Goal: Transaction & Acquisition: Purchase product/service

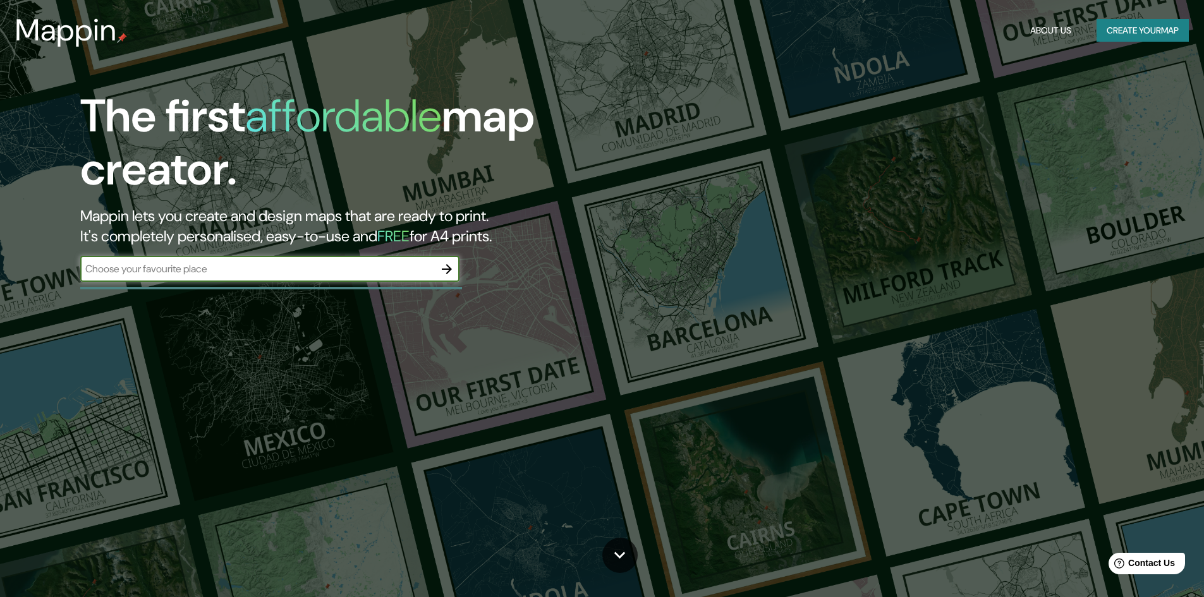
click at [260, 260] on div "​" at bounding box center [269, 269] width 379 height 25
click at [338, 268] on input "text" at bounding box center [257, 269] width 354 height 15
type input "[GEOGRAPHIC_DATA]"
click at [445, 268] on icon "button" at bounding box center [446, 269] width 15 height 15
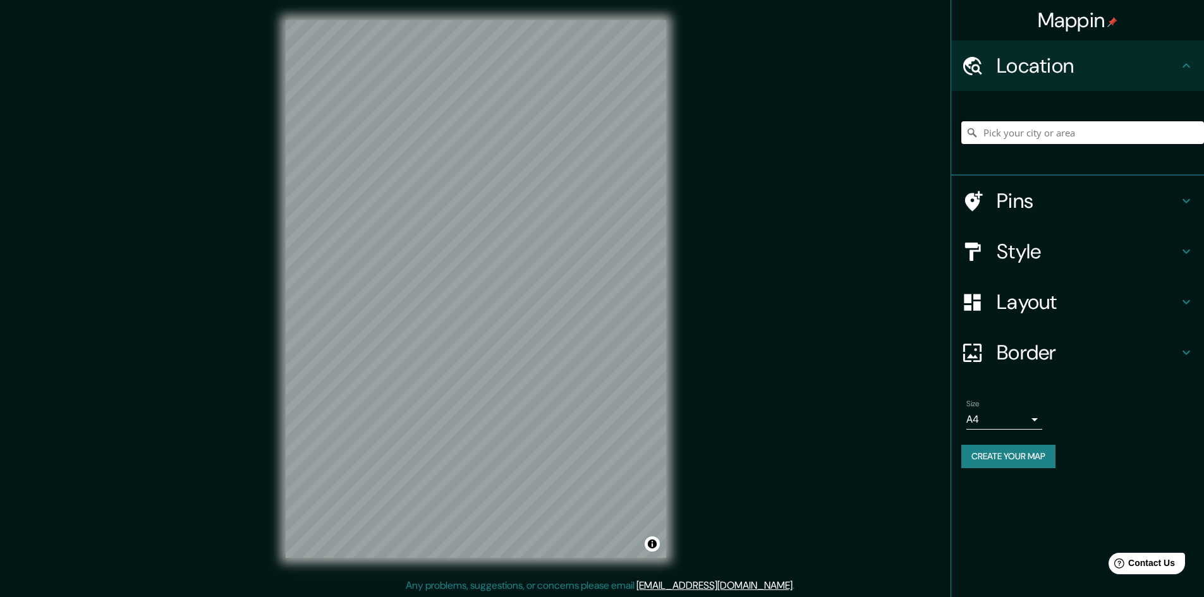
click at [1019, 135] on input "Pick your city or area" at bounding box center [1082, 132] width 243 height 23
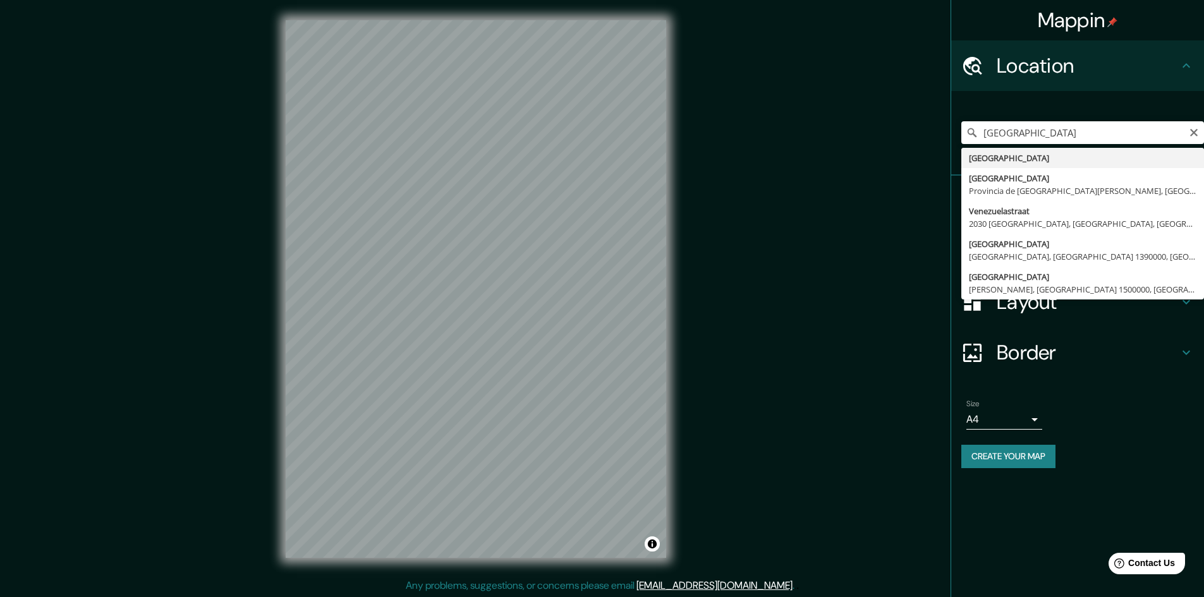
type input "[GEOGRAPHIC_DATA]"
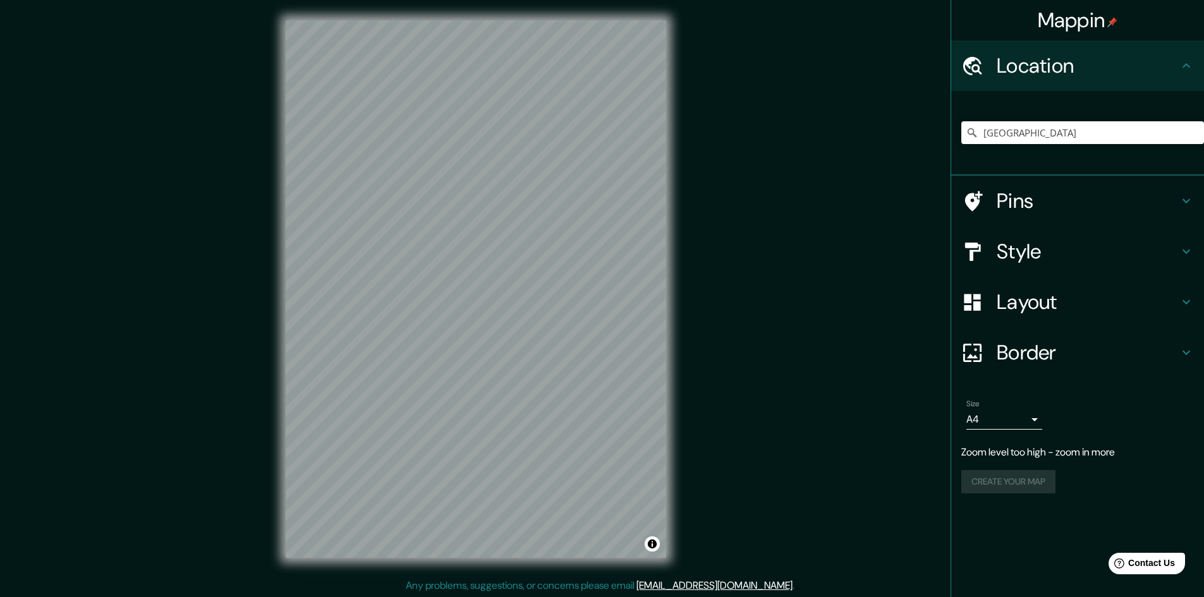
click at [1023, 198] on h4 "Pins" at bounding box center [1088, 200] width 182 height 25
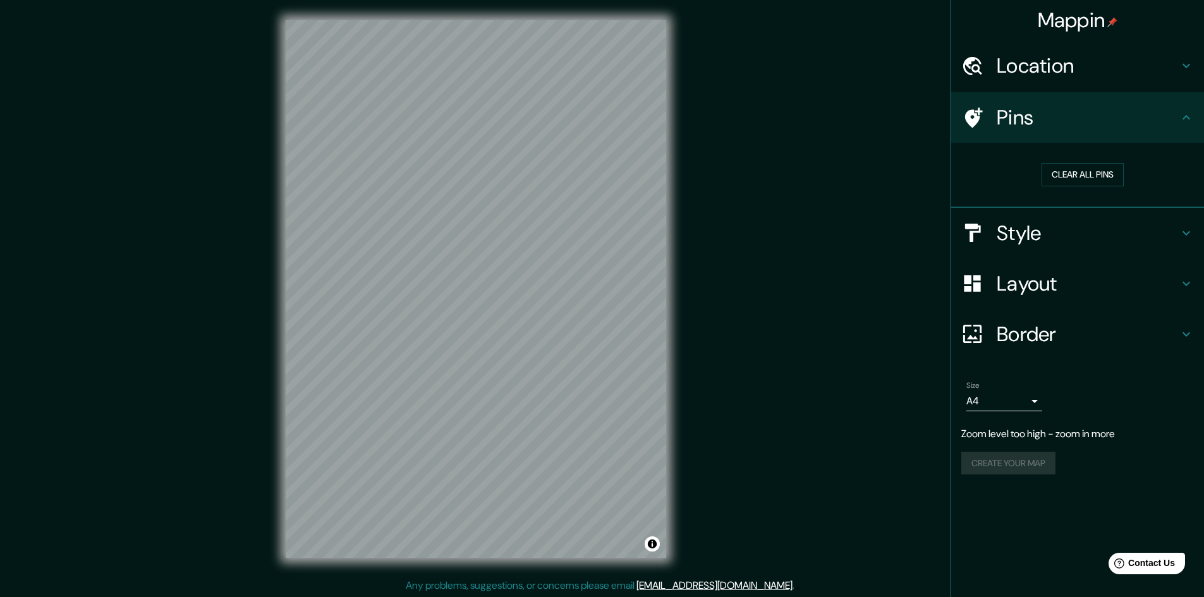
click at [1045, 238] on h4 "Style" at bounding box center [1088, 233] width 182 height 25
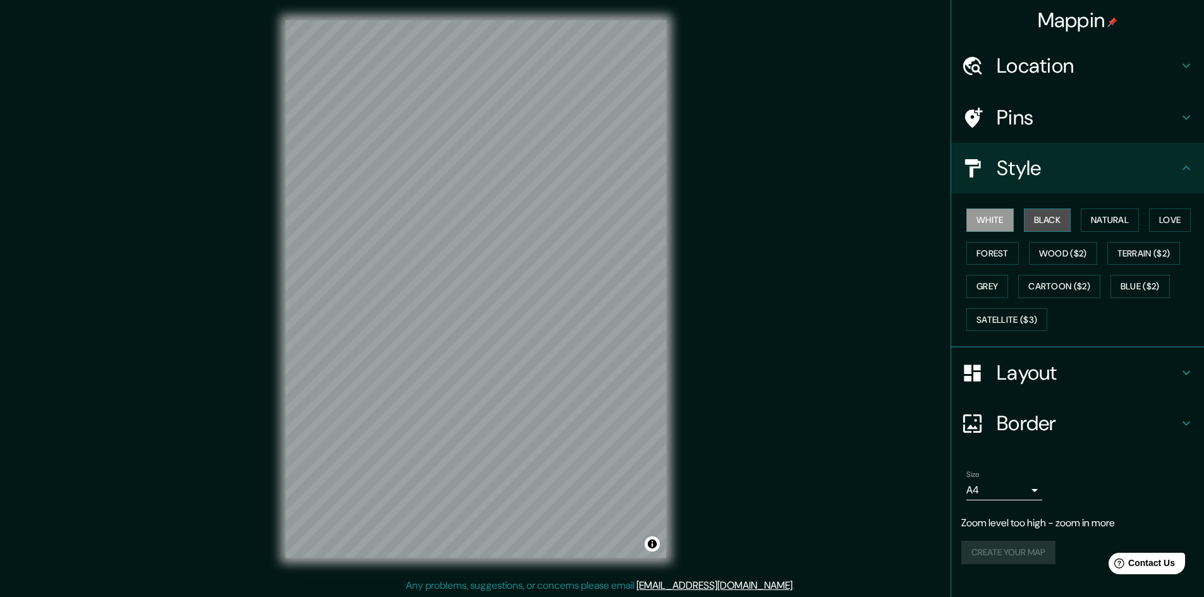
click at [1048, 221] on button "Black" at bounding box center [1047, 220] width 47 height 23
click at [1129, 219] on button "Natural" at bounding box center [1110, 220] width 58 height 23
click at [1161, 219] on button "Love" at bounding box center [1170, 220] width 42 height 23
click at [1004, 253] on button "Forest" at bounding box center [992, 253] width 52 height 23
click at [997, 283] on button "Grey" at bounding box center [987, 286] width 42 height 23
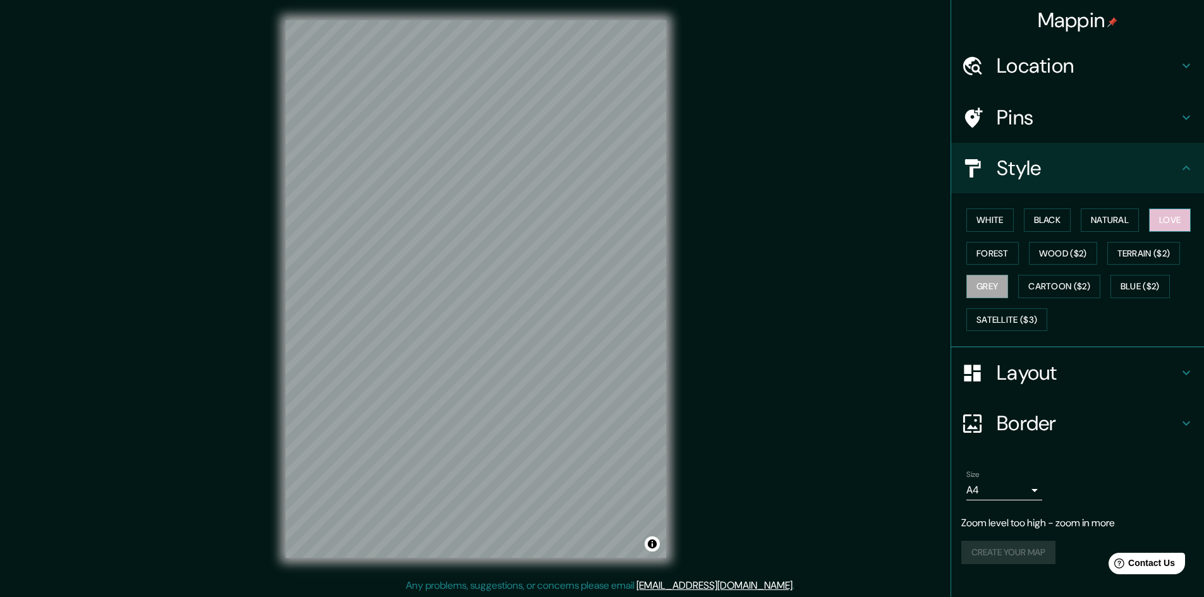
click at [1174, 223] on button "Love" at bounding box center [1170, 220] width 42 height 23
click at [1118, 219] on button "Natural" at bounding box center [1110, 220] width 58 height 23
click at [1057, 378] on h4 "Layout" at bounding box center [1088, 372] width 182 height 25
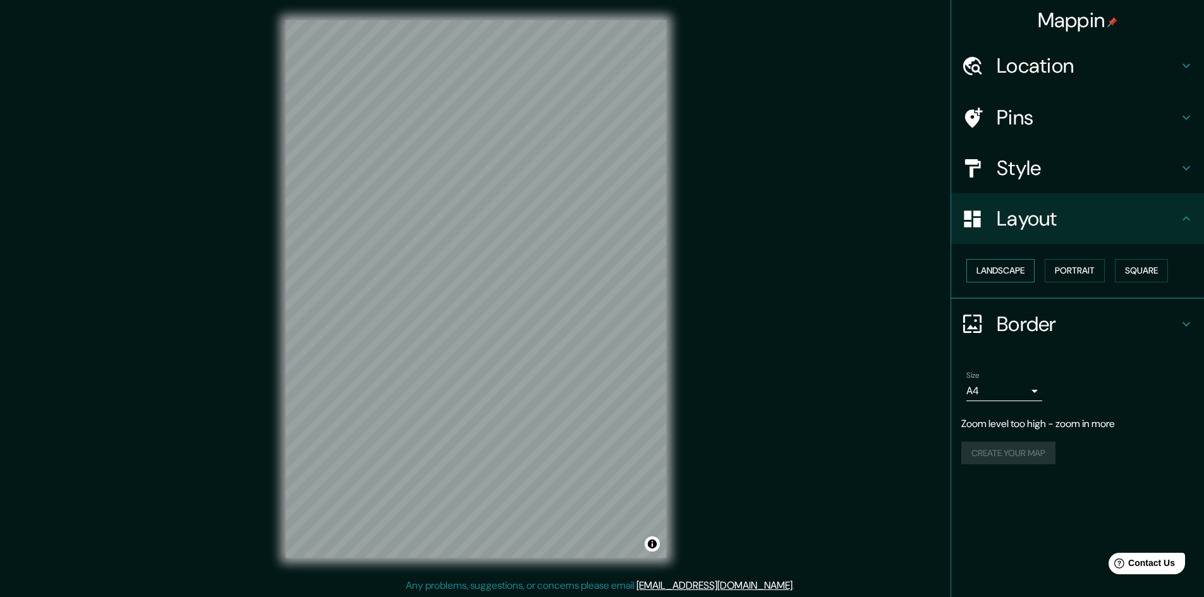
click at [1007, 277] on button "Landscape" at bounding box center [1000, 270] width 68 height 23
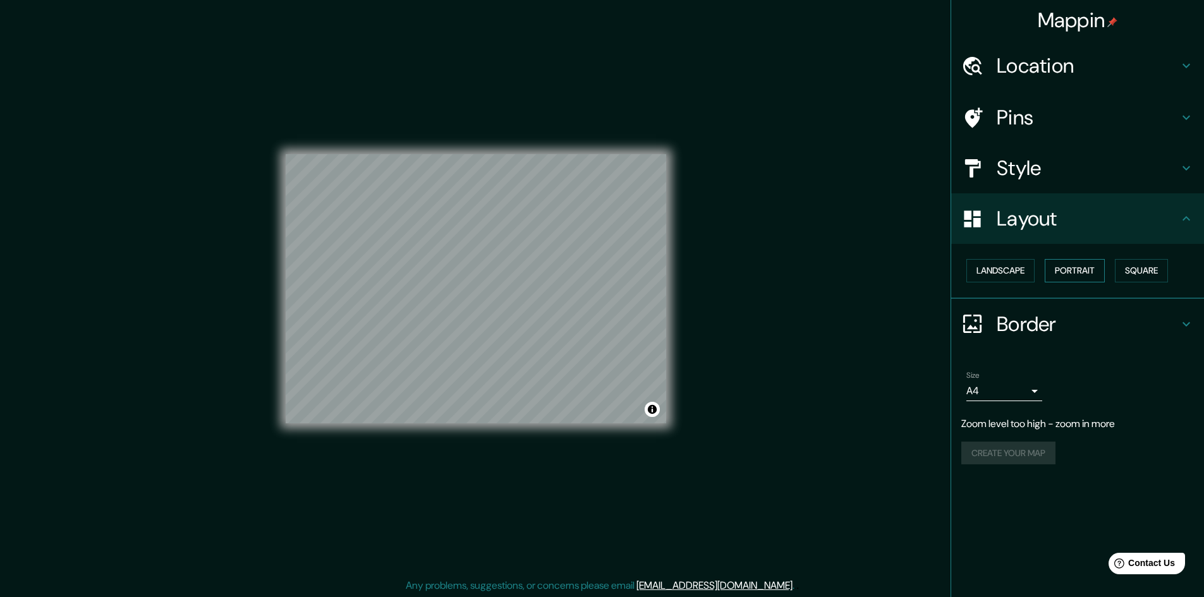
click at [1086, 272] on button "Portrait" at bounding box center [1075, 270] width 60 height 23
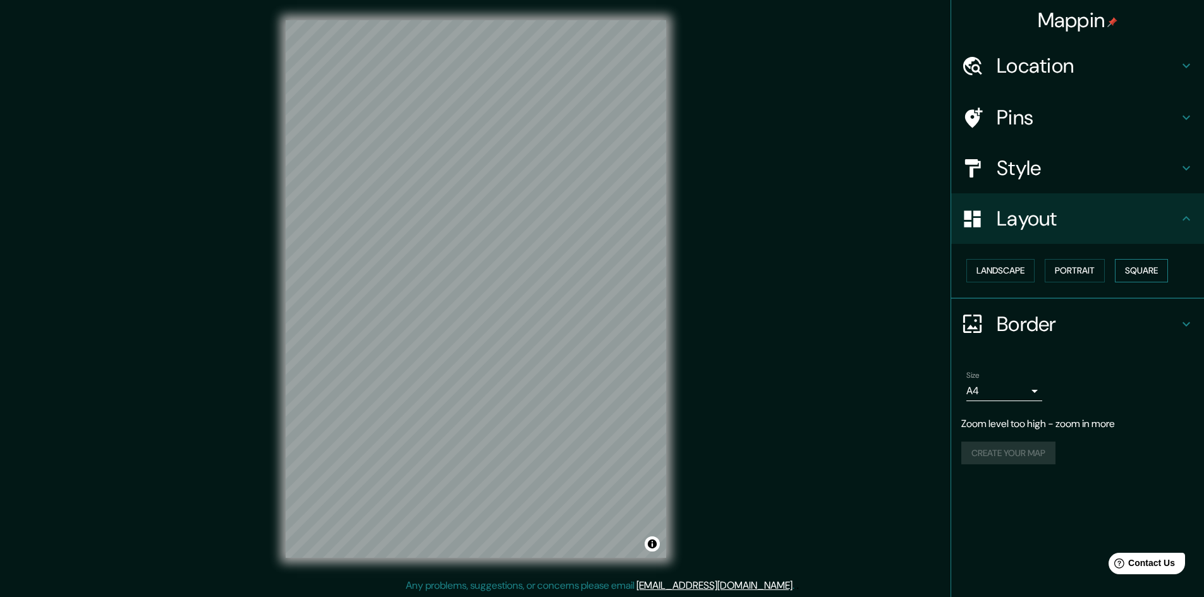
click at [1147, 272] on button "Square" at bounding box center [1141, 270] width 53 height 23
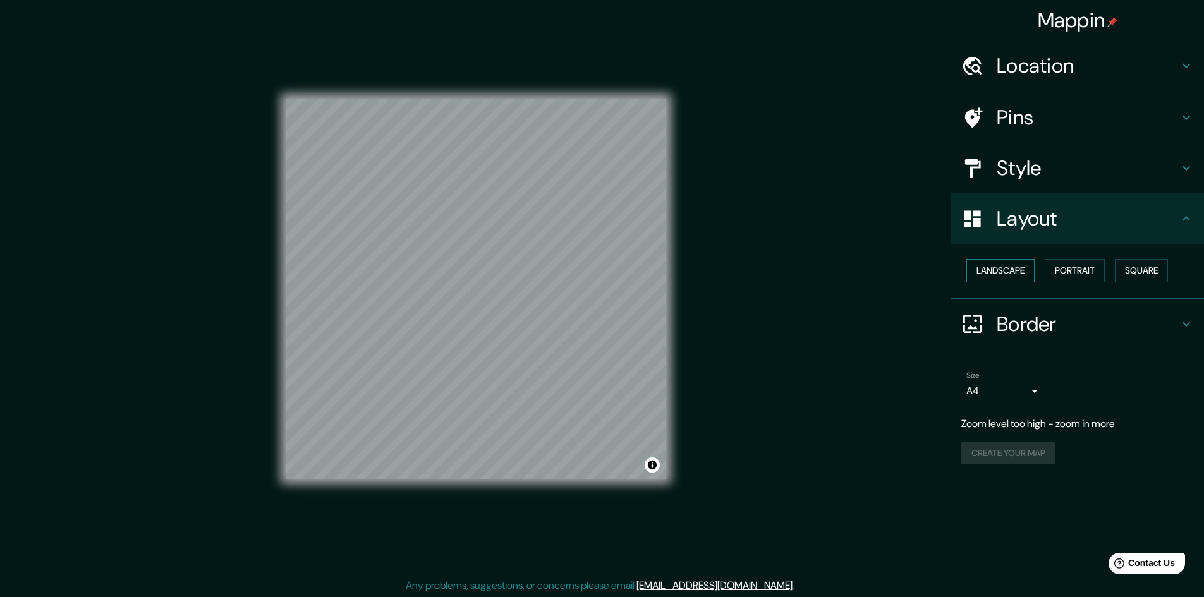
click at [997, 274] on button "Landscape" at bounding box center [1000, 270] width 68 height 23
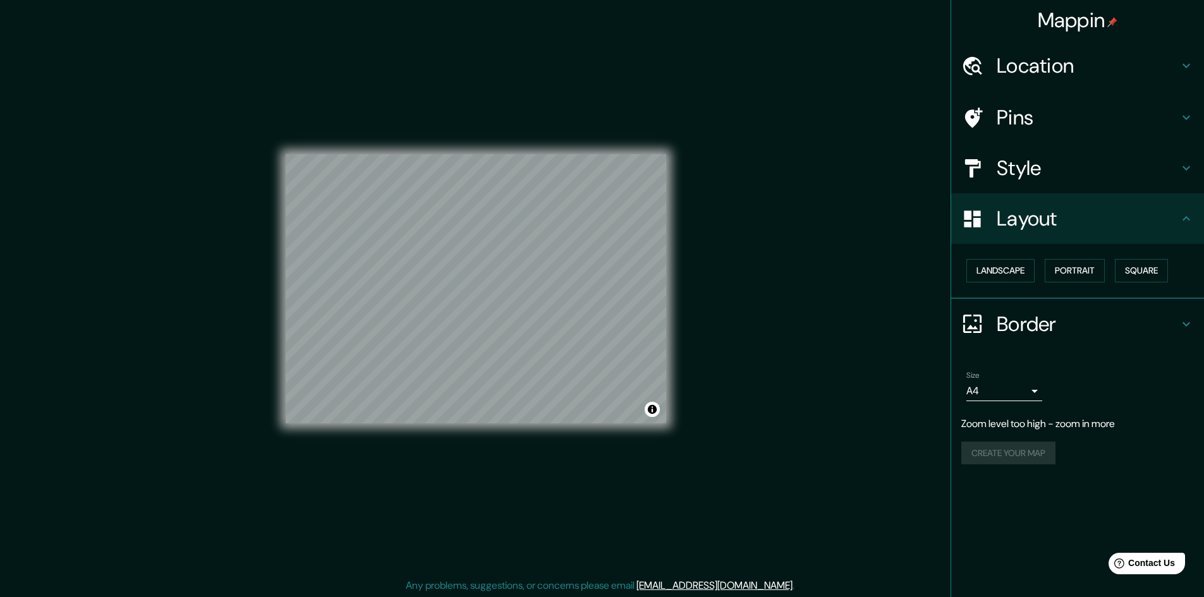
click at [1069, 233] on div "Layout" at bounding box center [1077, 218] width 253 height 51
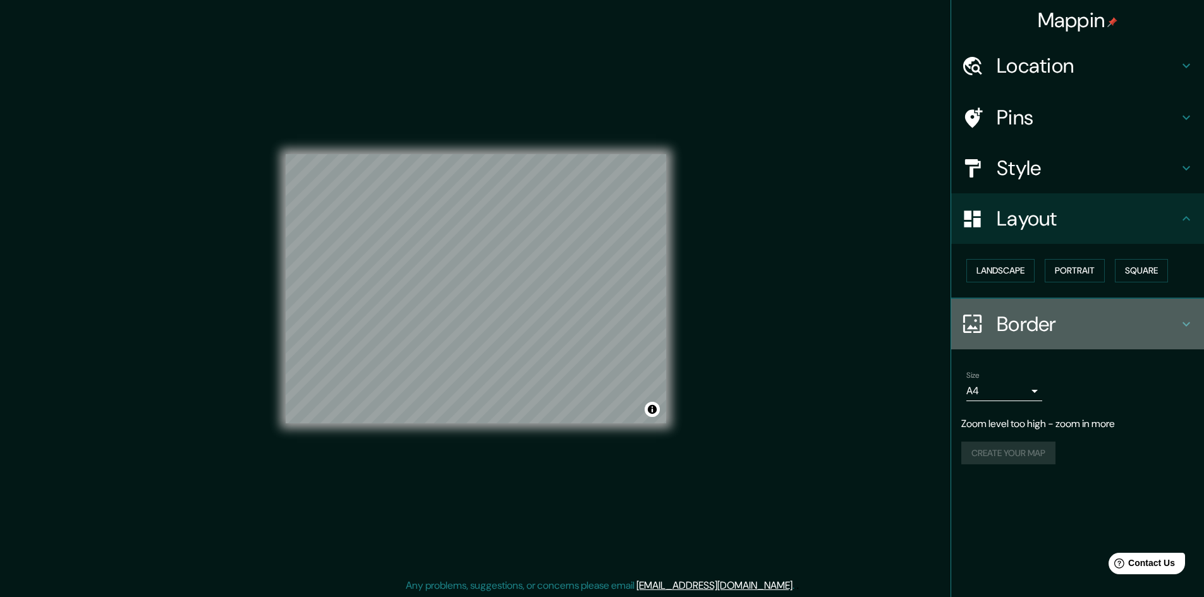
click at [1034, 320] on h4 "Border" at bounding box center [1088, 324] width 182 height 25
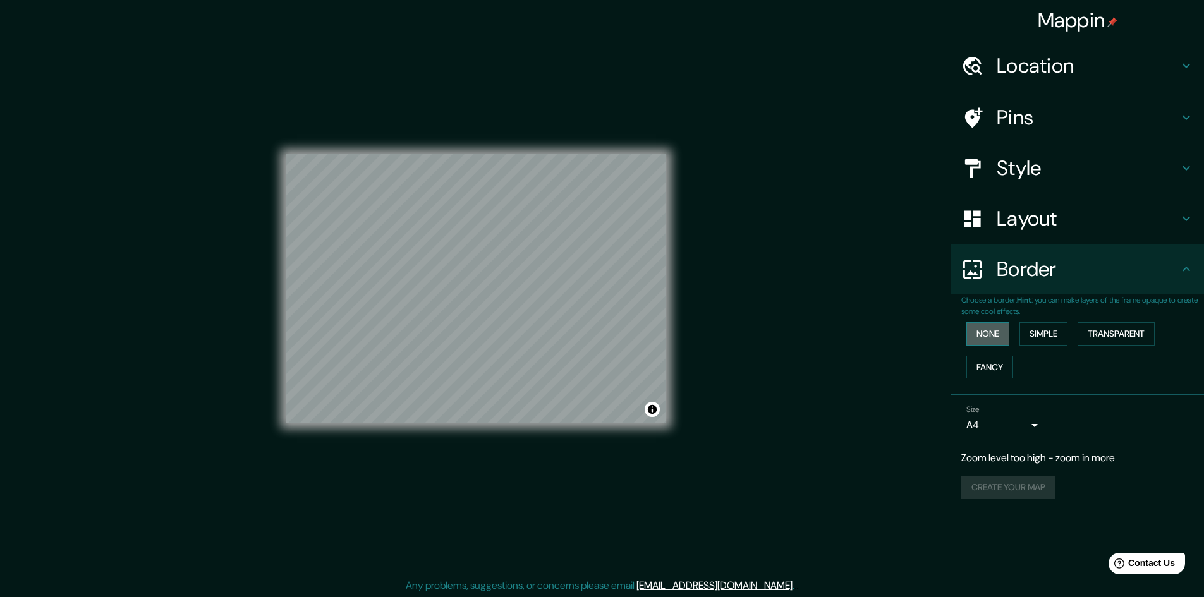
click at [995, 337] on button "None" at bounding box center [987, 333] width 43 height 23
click at [998, 358] on button "Fancy" at bounding box center [989, 367] width 47 height 23
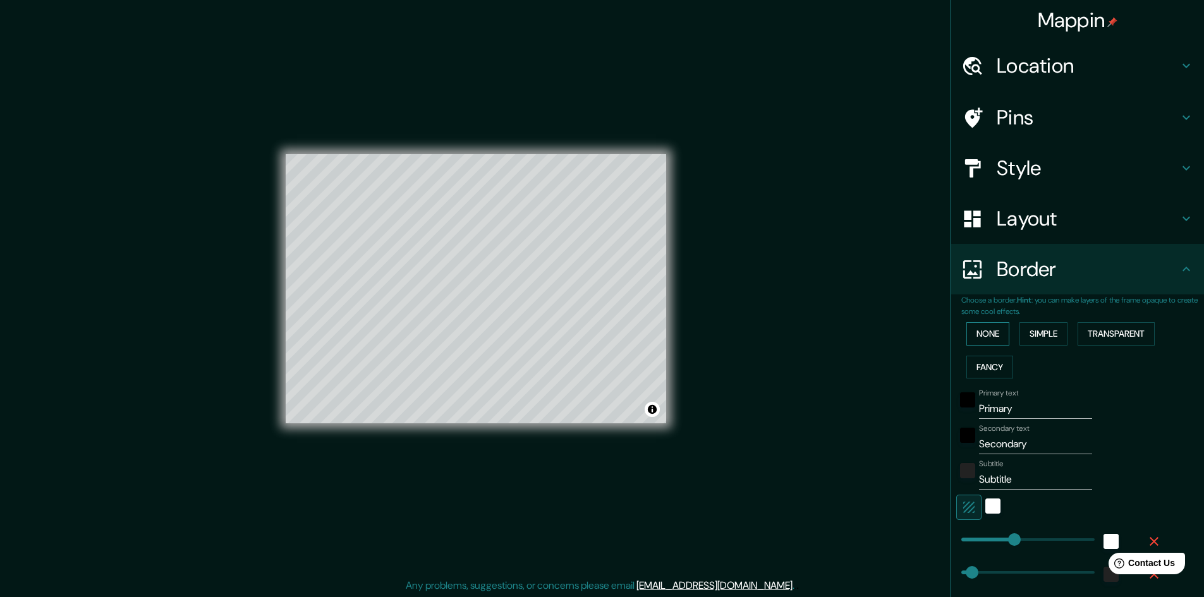
click at [988, 332] on button "None" at bounding box center [987, 333] width 43 height 23
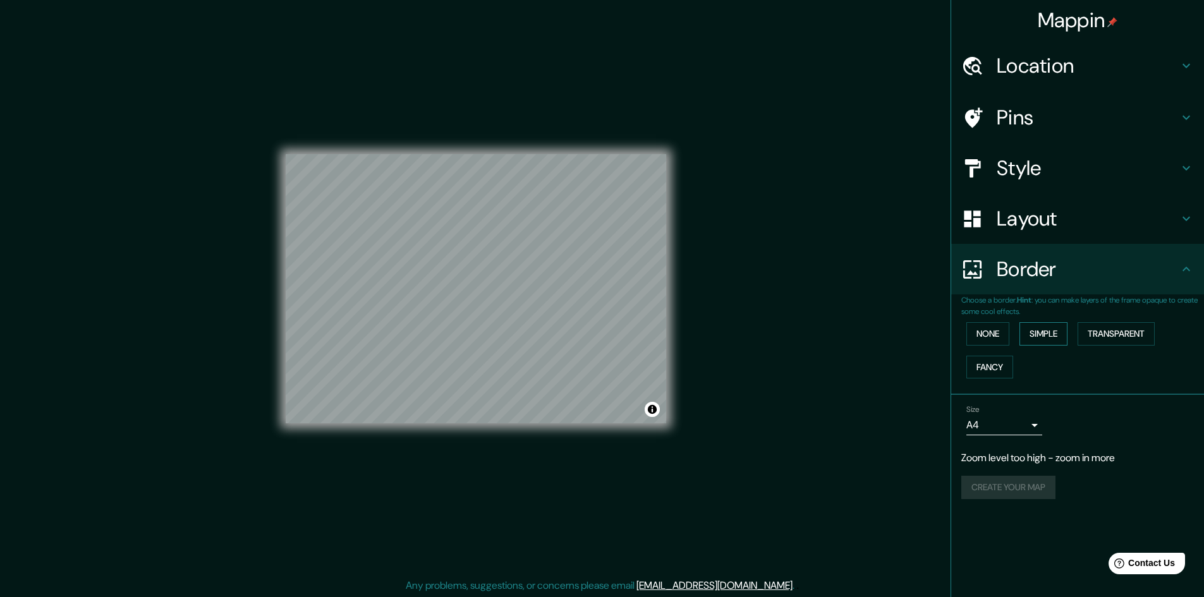
click at [1052, 331] on button "Simple" at bounding box center [1043, 333] width 48 height 23
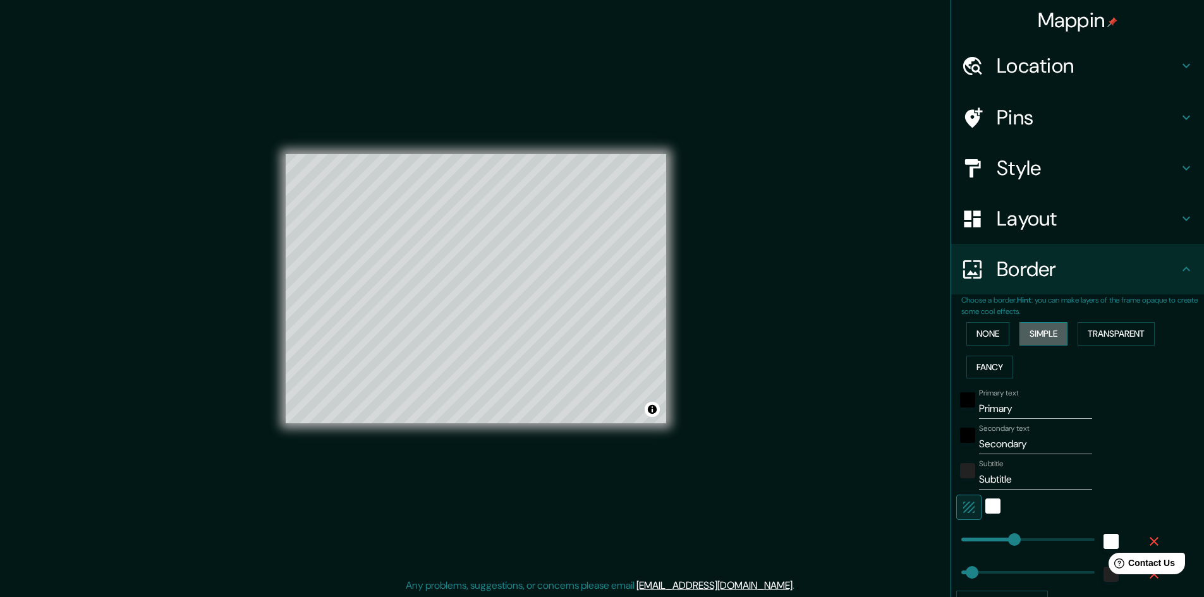
click at [1052, 331] on button "Simple" at bounding box center [1043, 333] width 48 height 23
type input "241"
type input "48"
click at [1105, 332] on button "Transparent" at bounding box center [1116, 333] width 77 height 23
click at [1104, 332] on button "Transparent" at bounding box center [1116, 333] width 77 height 23
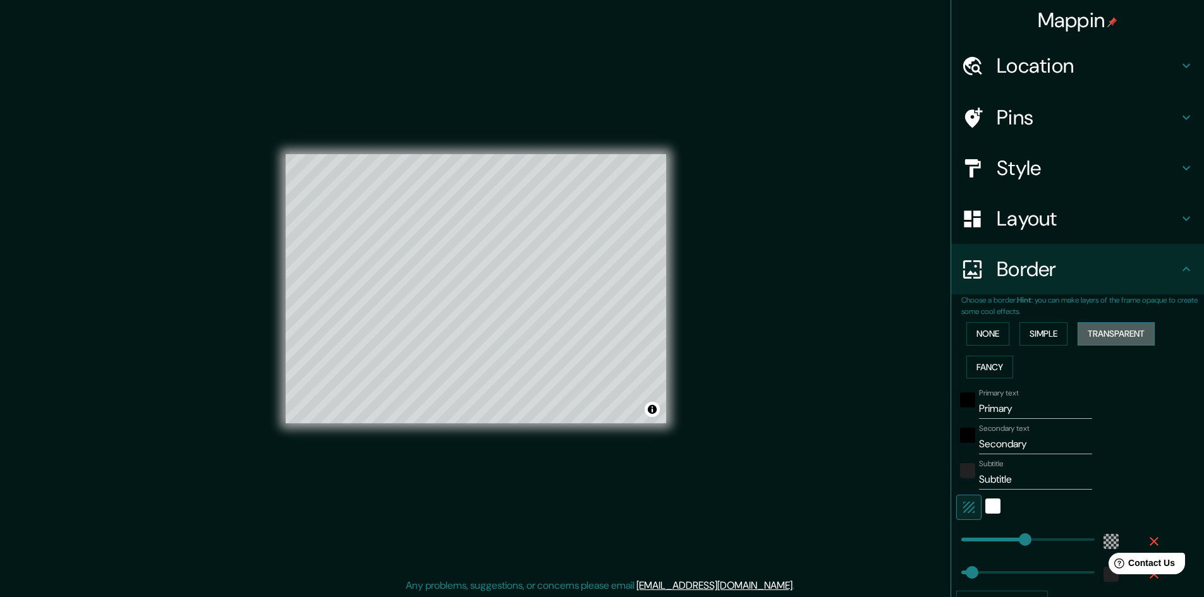
type input "289"
type input "48"
click at [1146, 537] on icon "button" at bounding box center [1153, 541] width 15 height 15
click at [1146, 545] on icon "button" at bounding box center [1153, 541] width 15 height 15
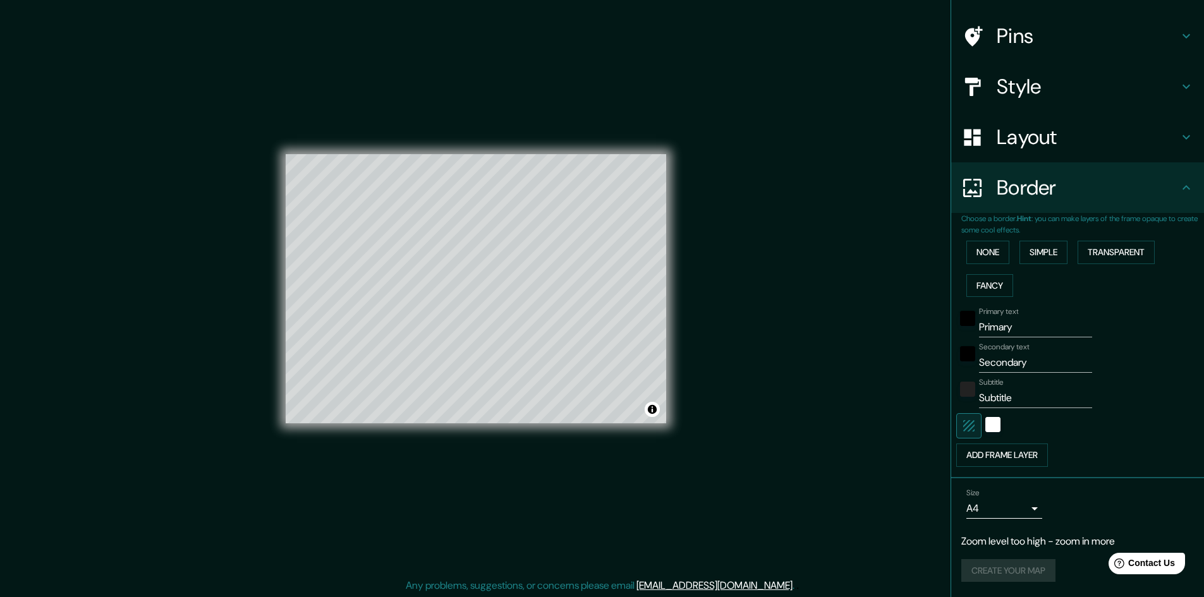
scroll to position [1, 0]
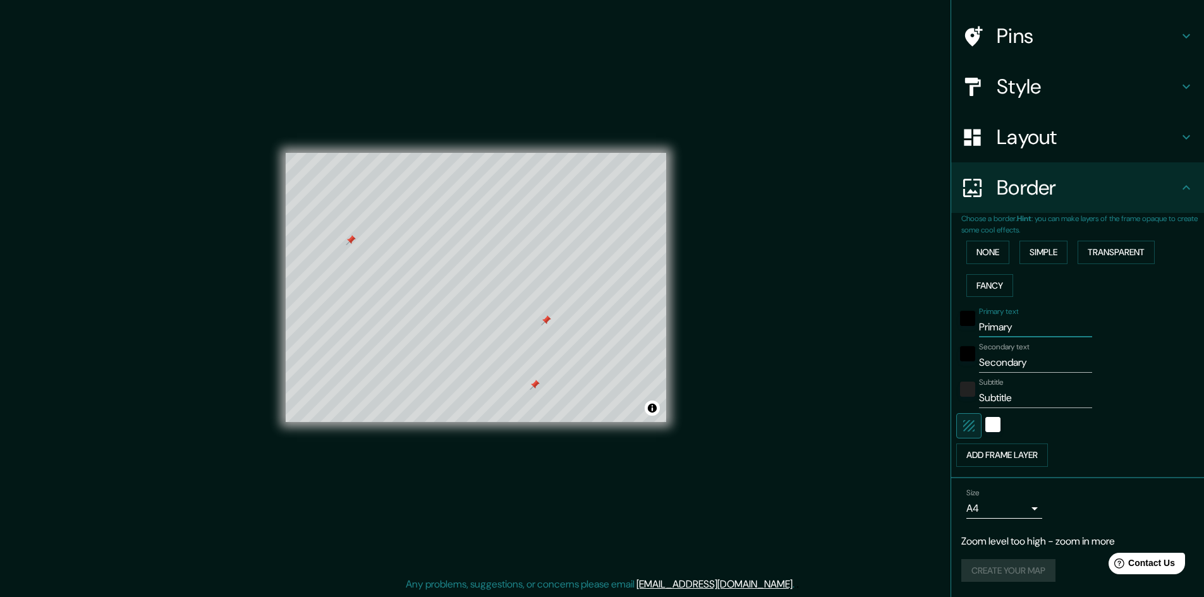
drag, startPoint x: 1032, startPoint y: 333, endPoint x: 916, endPoint y: 331, distance: 116.3
click at [916, 331] on div "Mappin Location [GEOGRAPHIC_DATA] Pins Style Layout Border Choose a border. Hin…" at bounding box center [602, 298] width 1204 height 599
drag, startPoint x: 1019, startPoint y: 360, endPoint x: 930, endPoint y: 353, distance: 90.0
click at [929, 353] on div "Mappin Location [GEOGRAPHIC_DATA] Pins Style Layout Border Choose a border. Hin…" at bounding box center [602, 298] width 1204 height 599
drag, startPoint x: 1013, startPoint y: 399, endPoint x: 937, endPoint y: 393, distance: 76.1
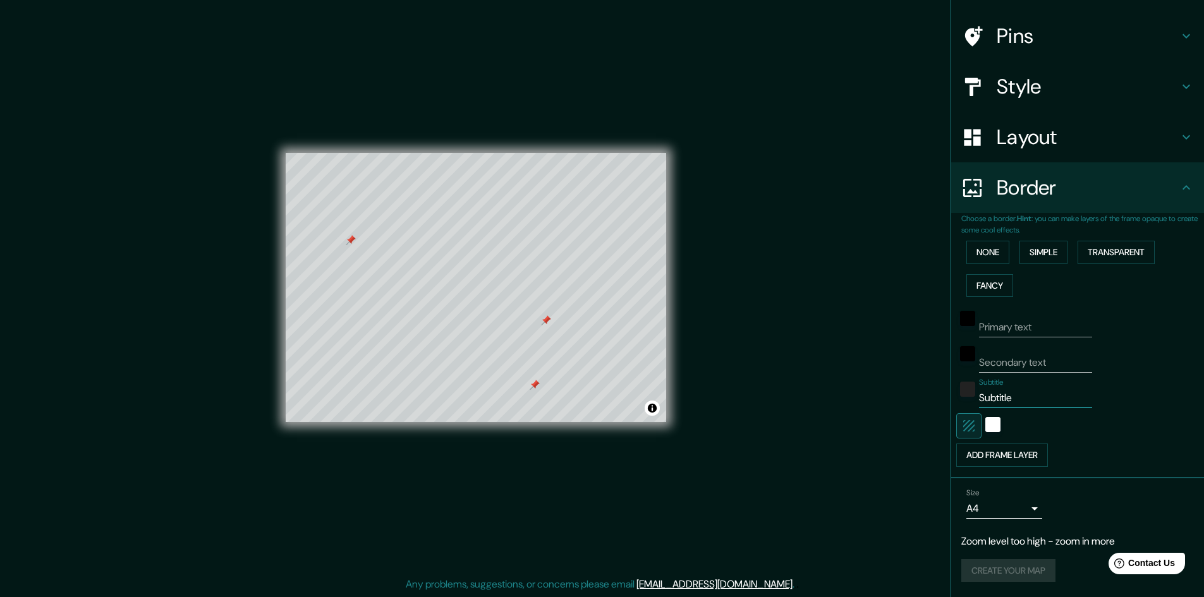
click at [937, 393] on div "Mappin Location [GEOGRAPHIC_DATA] Pins Style Layout Border Choose a border. Hin…" at bounding box center [602, 298] width 1204 height 599
click at [1114, 419] on div at bounding box center [1059, 425] width 207 height 25
click at [528, 388] on div at bounding box center [529, 387] width 10 height 10
click at [537, 320] on div at bounding box center [540, 322] width 10 height 10
click at [543, 319] on div at bounding box center [546, 322] width 10 height 10
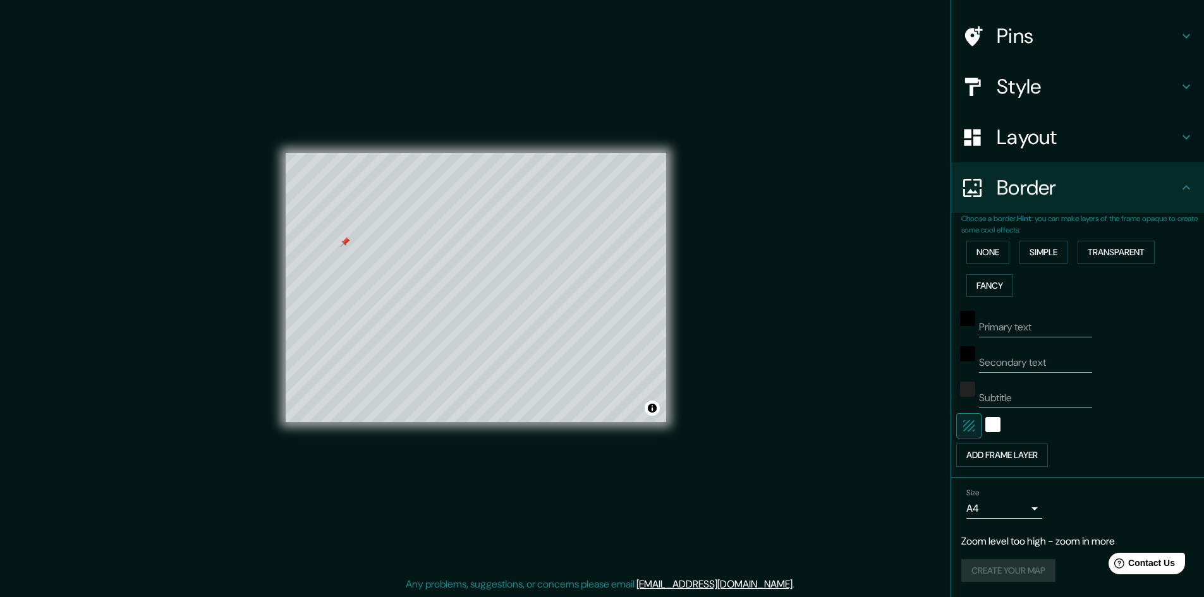
click at [344, 246] on div at bounding box center [345, 242] width 10 height 10
click at [1040, 116] on div "Layout" at bounding box center [1077, 137] width 253 height 51
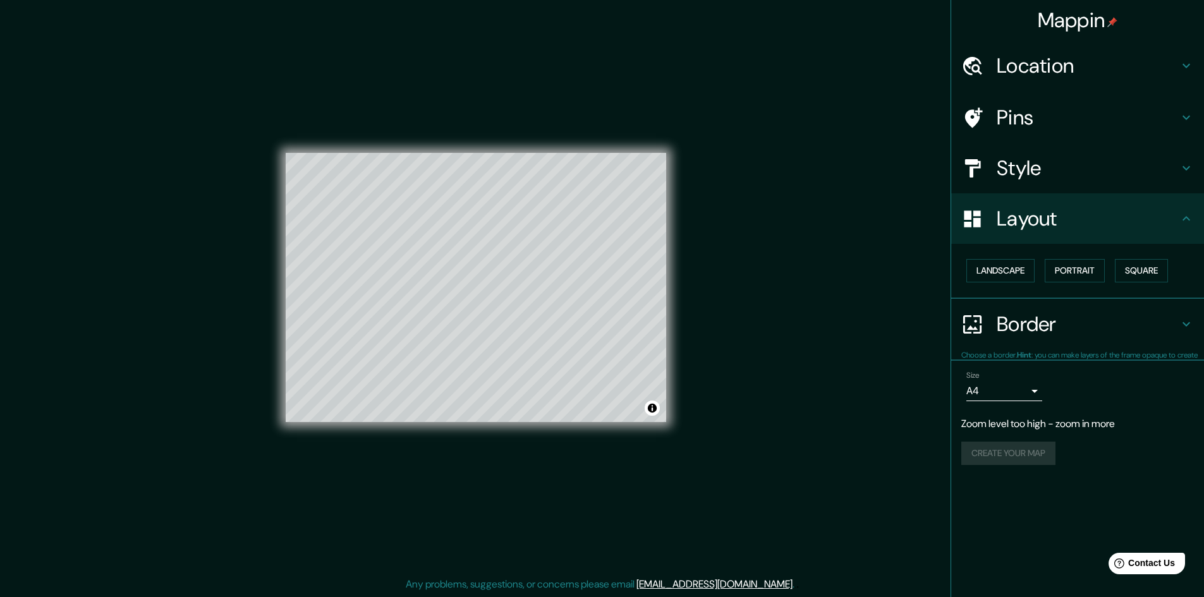
scroll to position [0, 0]
click at [1076, 69] on h4 "Location" at bounding box center [1088, 65] width 182 height 25
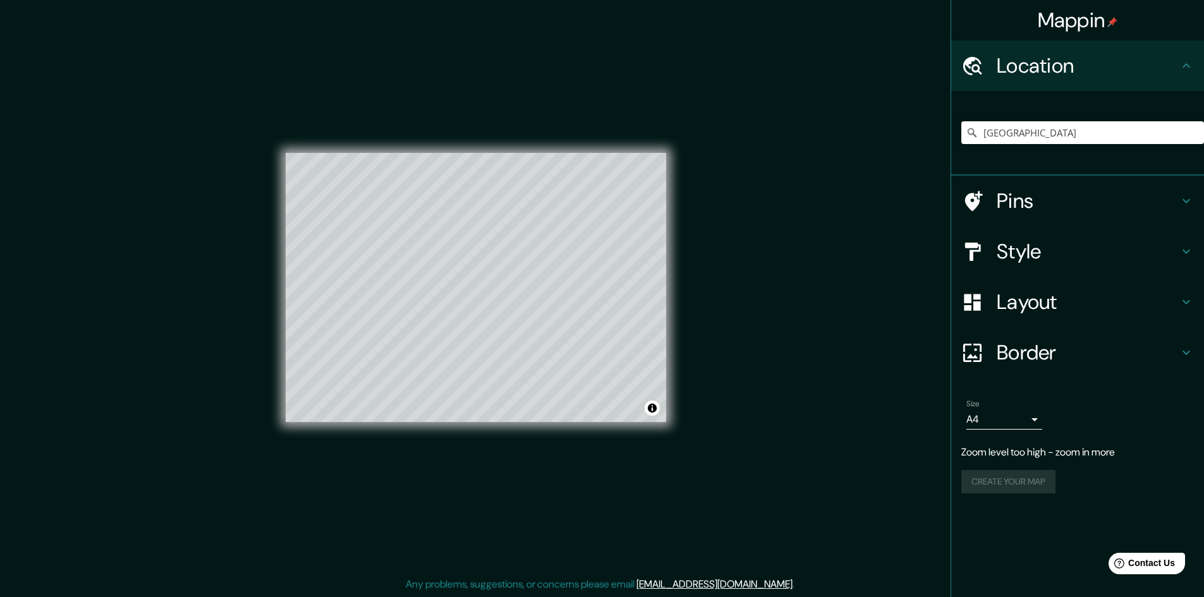
click at [1055, 190] on h4 "Pins" at bounding box center [1088, 200] width 182 height 25
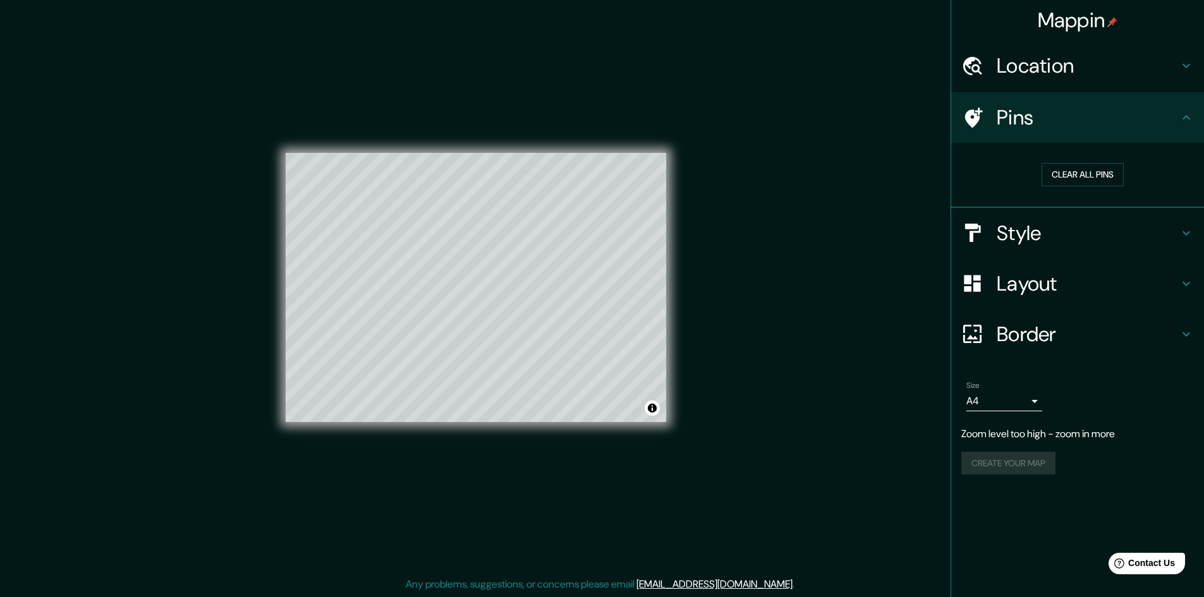
click at [1067, 229] on h4 "Style" at bounding box center [1088, 233] width 182 height 25
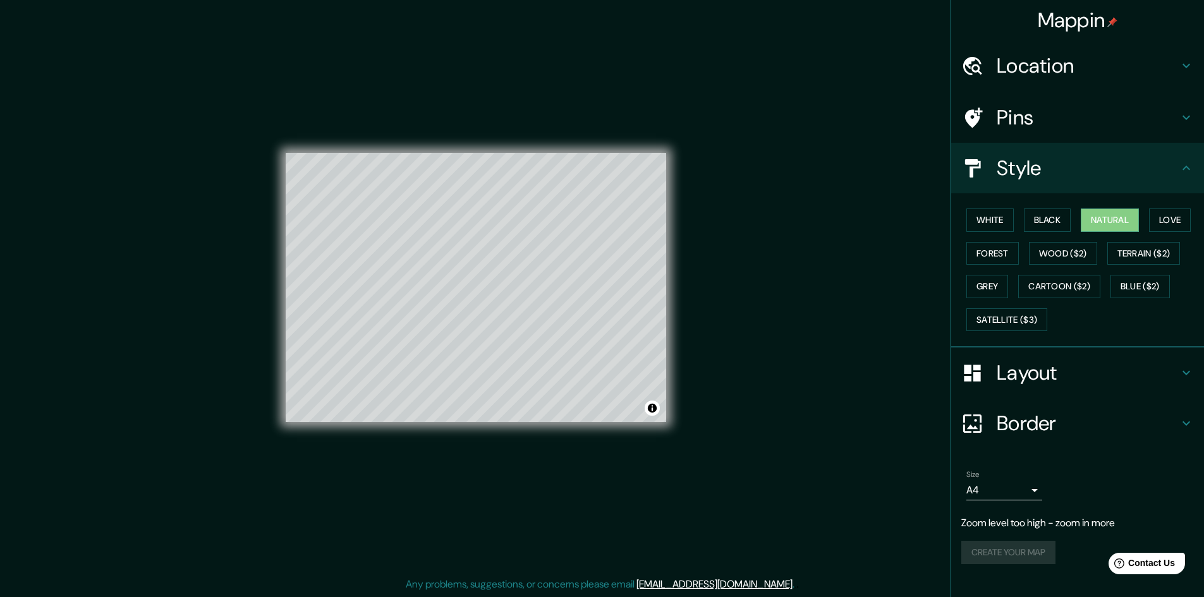
click at [1047, 368] on h4 "Layout" at bounding box center [1088, 372] width 182 height 25
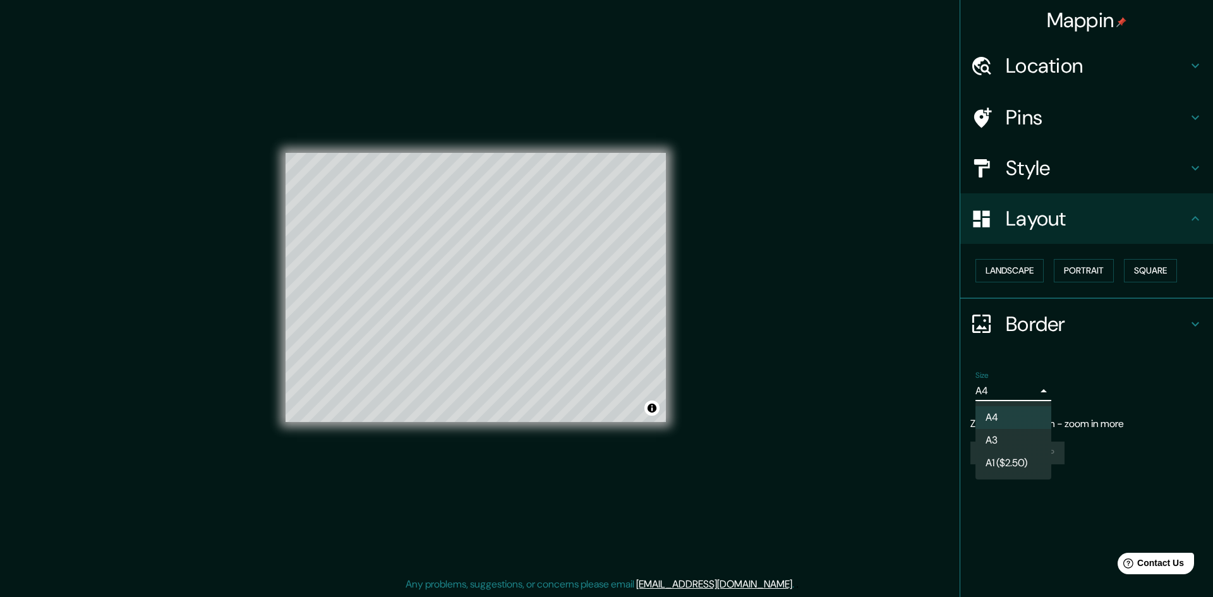
click at [1035, 392] on body "Mappin Location [GEOGRAPHIC_DATA] Pins Style Layout Landscape Portrait Square B…" at bounding box center [606, 297] width 1213 height 597
click at [1014, 436] on li "A3" at bounding box center [1014, 440] width 76 height 23
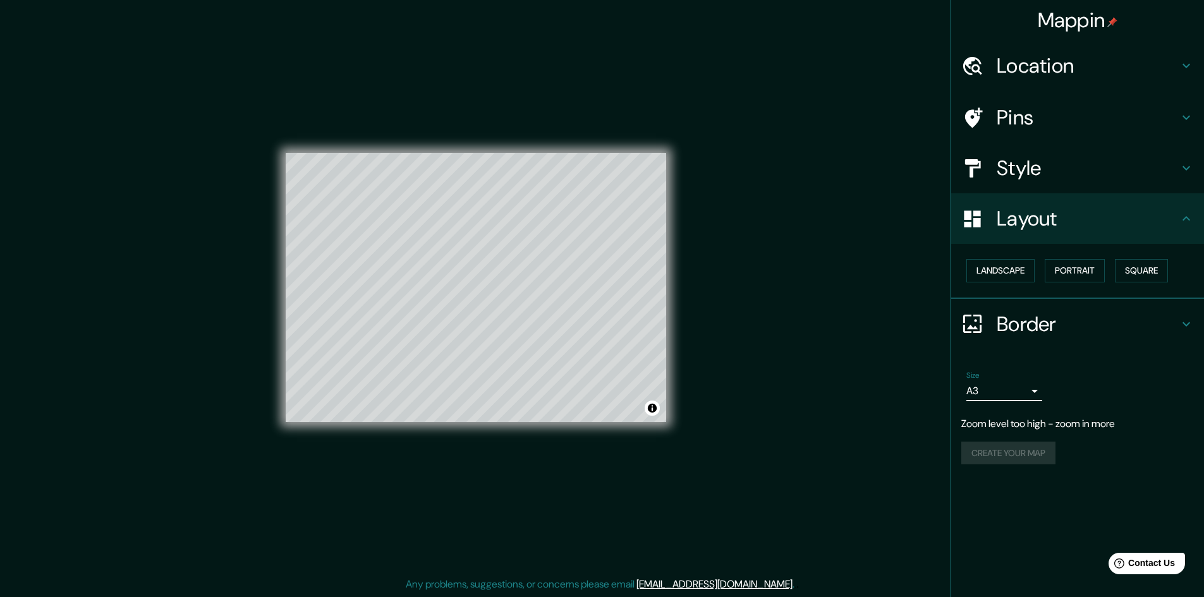
click at [1033, 398] on body "Mappin Location [GEOGRAPHIC_DATA] Pins Style Layout Landscape Portrait Square B…" at bounding box center [602, 297] width 1204 height 597
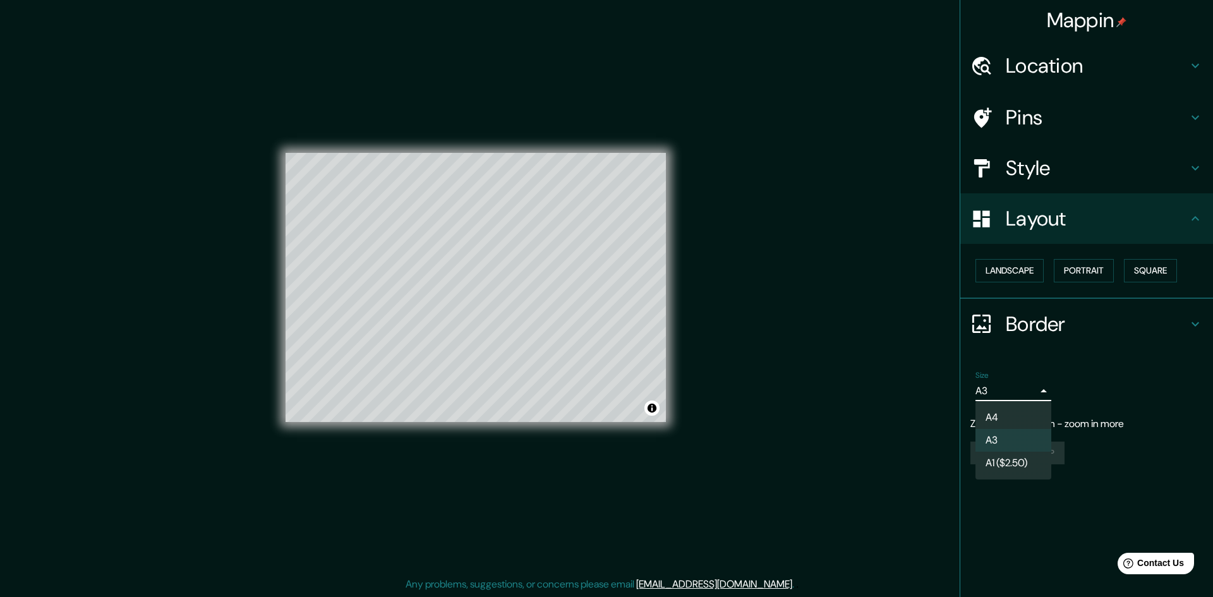
click at [1109, 384] on div at bounding box center [606, 298] width 1213 height 597
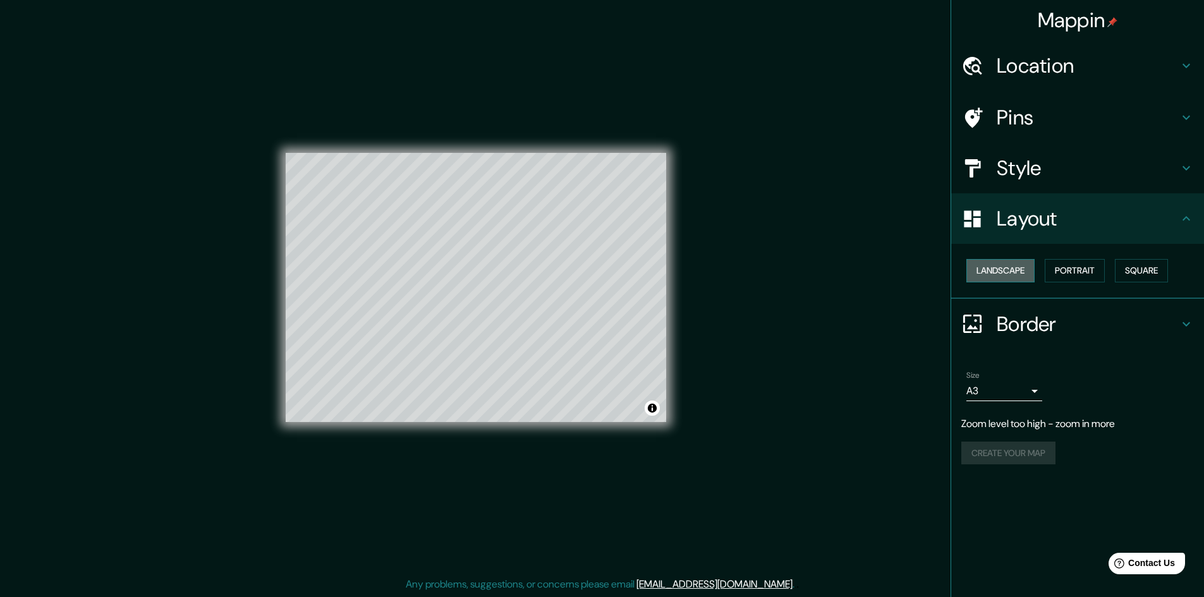
click at [1003, 266] on button "Landscape" at bounding box center [1000, 270] width 68 height 23
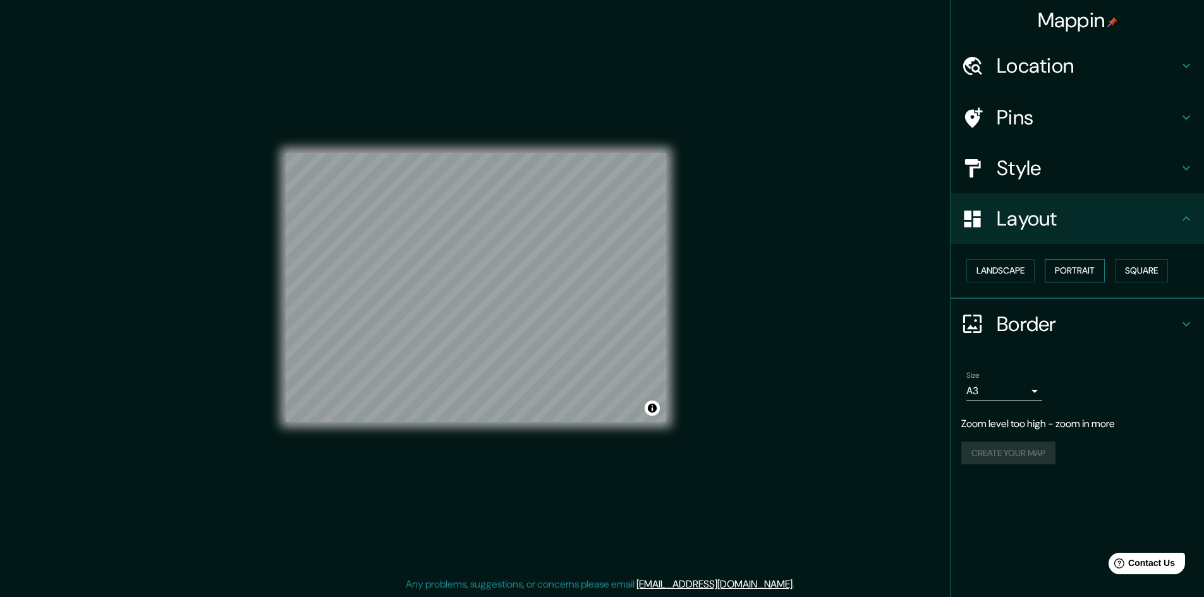
click at [1069, 274] on button "Portrait" at bounding box center [1075, 270] width 60 height 23
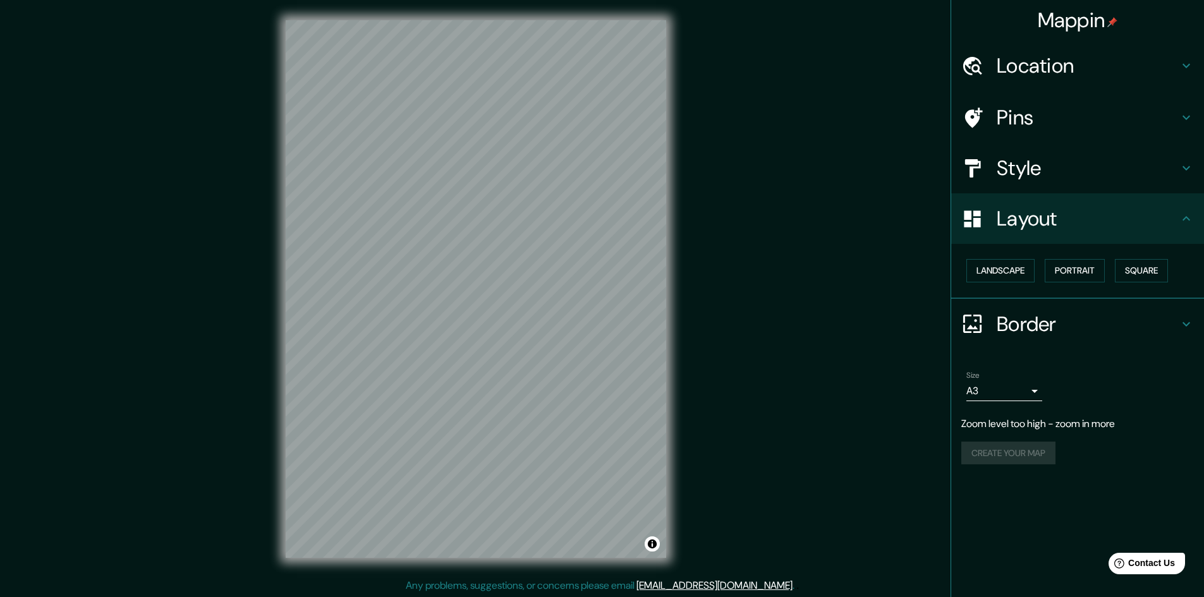
scroll to position [1, 0]
click at [1015, 393] on body "Mappin Location [GEOGRAPHIC_DATA] Pins Style Layout Landscape Portrait Square B…" at bounding box center [602, 297] width 1204 height 597
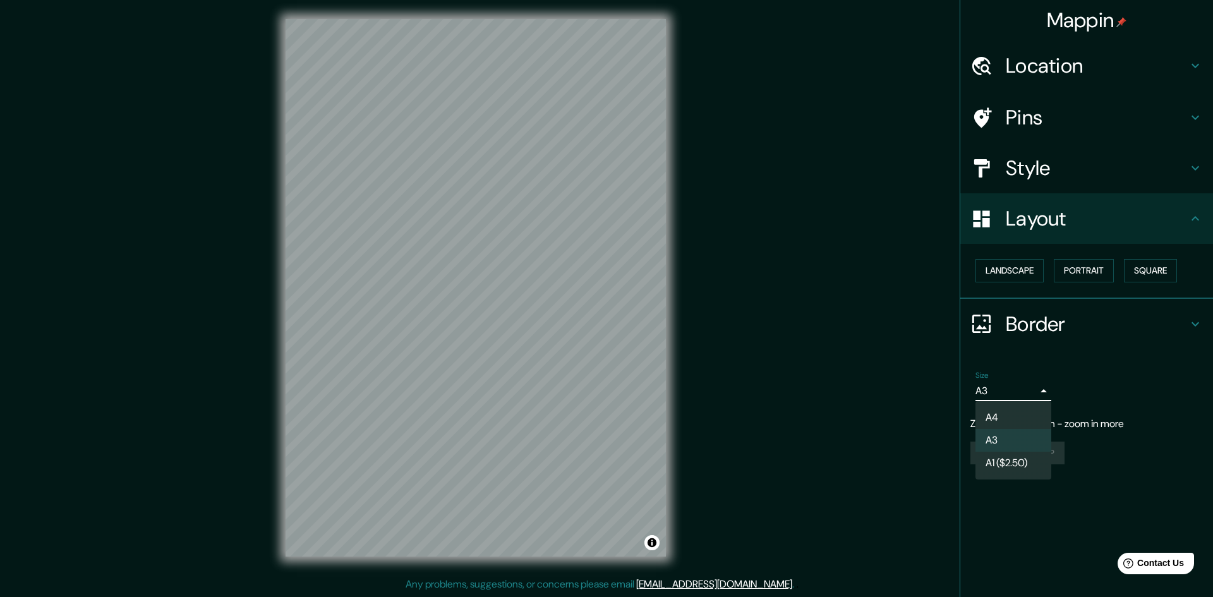
click at [992, 418] on li "A4" at bounding box center [1014, 417] width 76 height 23
type input "single"
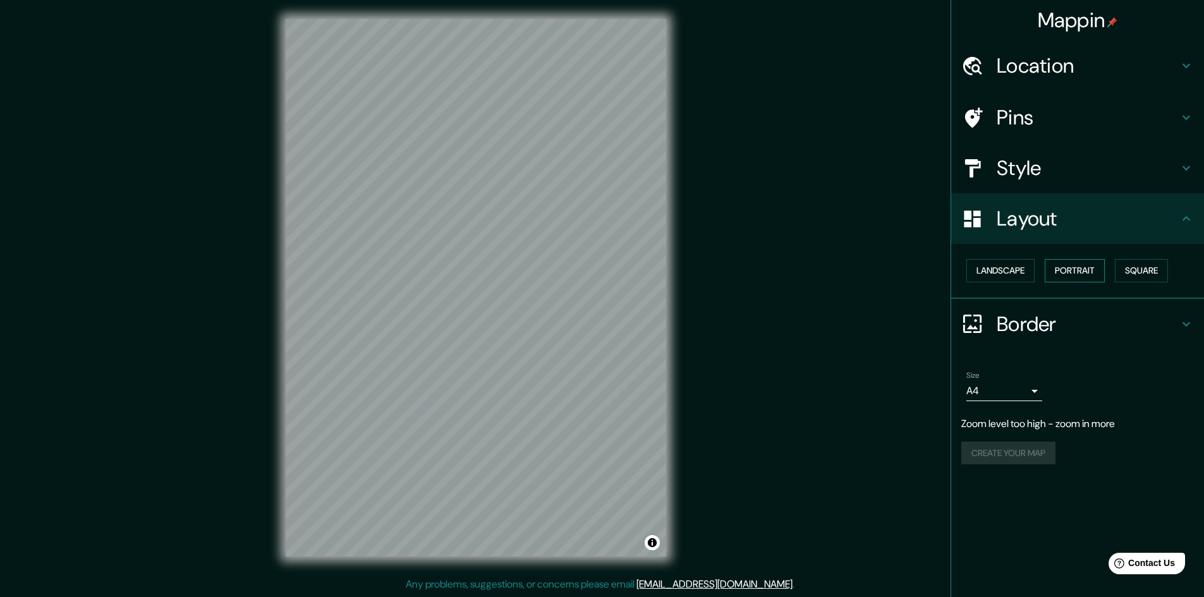
click at [1078, 271] on button "Portrait" at bounding box center [1075, 270] width 60 height 23
click at [983, 271] on button "Landscape" at bounding box center [1000, 270] width 68 height 23
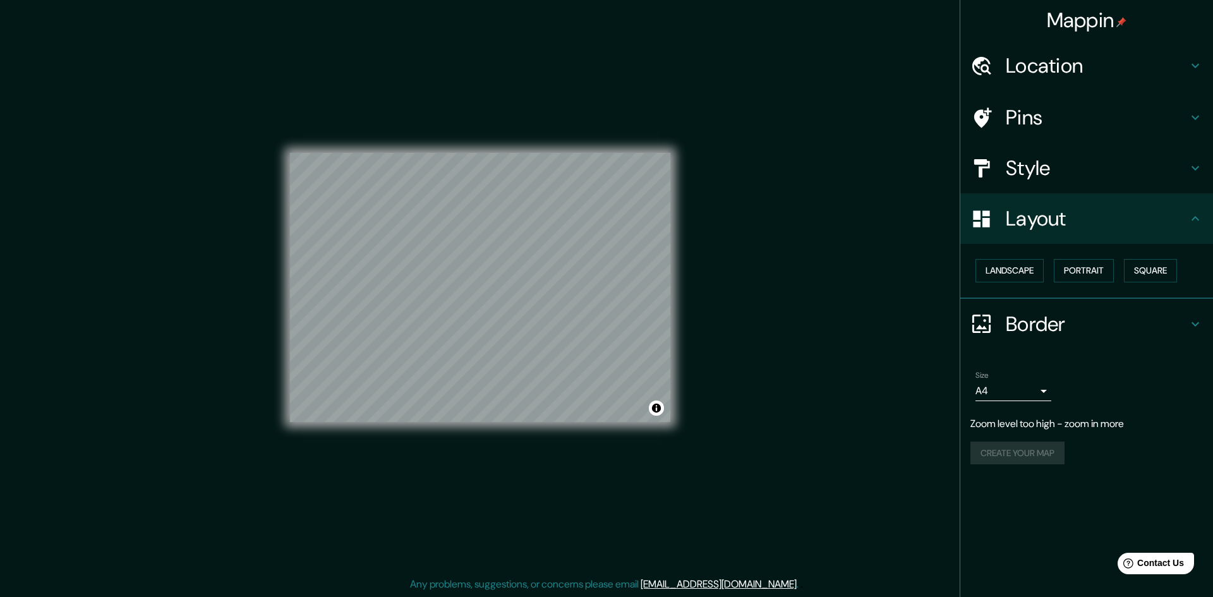
click at [1034, 388] on body "Mappin Location [GEOGRAPHIC_DATA] Pins Style Layout Landscape Portrait Square B…" at bounding box center [606, 297] width 1213 height 597
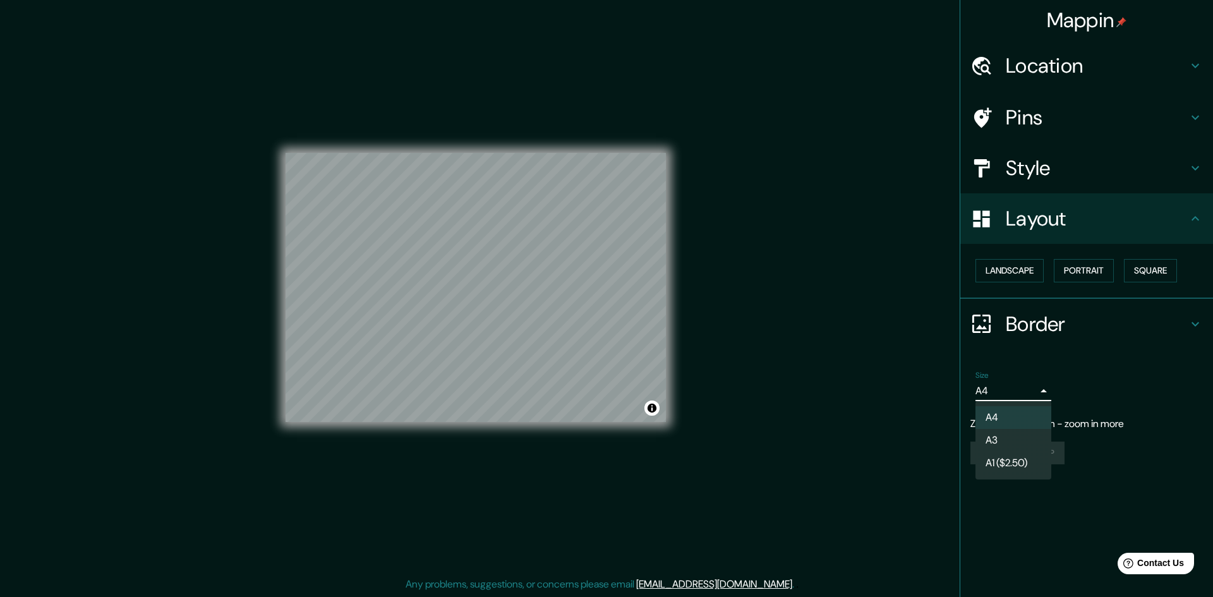
click at [1035, 389] on div at bounding box center [606, 298] width 1213 height 597
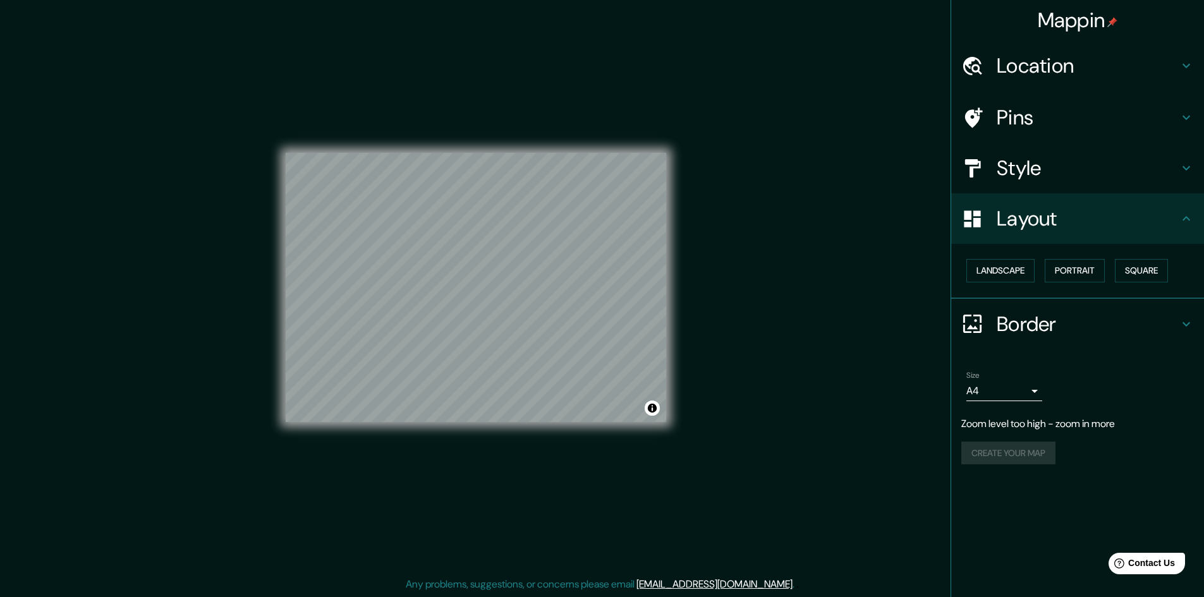
click at [1027, 451] on div "Create your map" at bounding box center [1077, 453] width 233 height 23
click at [530, 316] on div at bounding box center [529, 313] width 10 height 10
click at [514, 284] on div at bounding box center [515, 279] width 10 height 10
click at [1091, 134] on div "Pins" at bounding box center [1077, 117] width 253 height 51
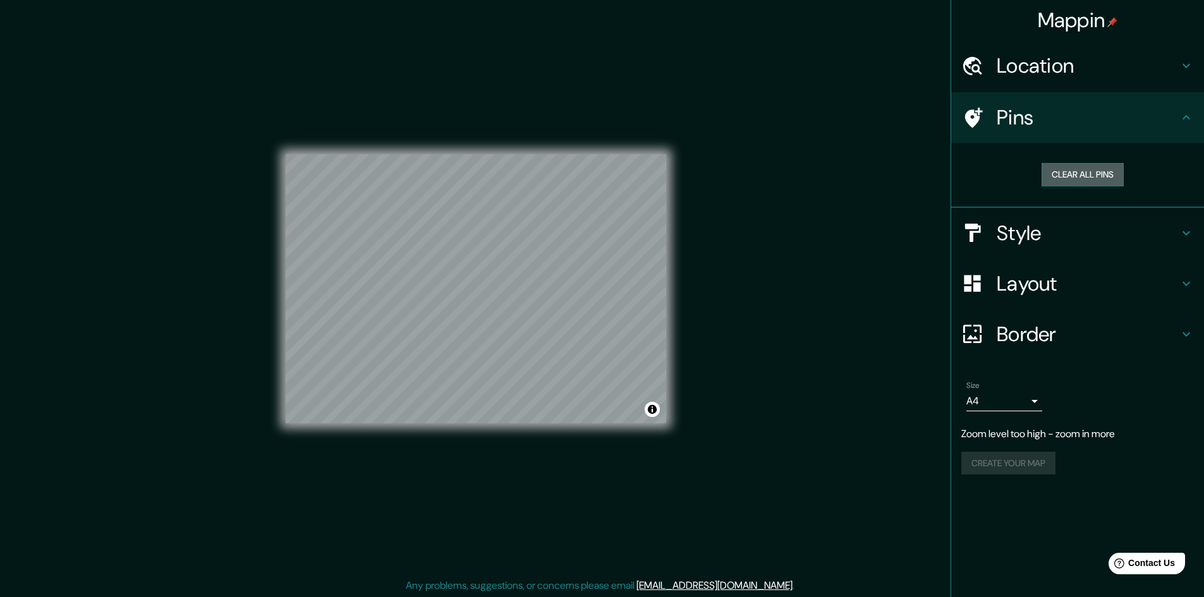
click at [1099, 172] on button "Clear all pins" at bounding box center [1083, 174] width 82 height 23
click at [1048, 436] on p "Zoom level too high - zoom in more" at bounding box center [1077, 434] width 233 height 15
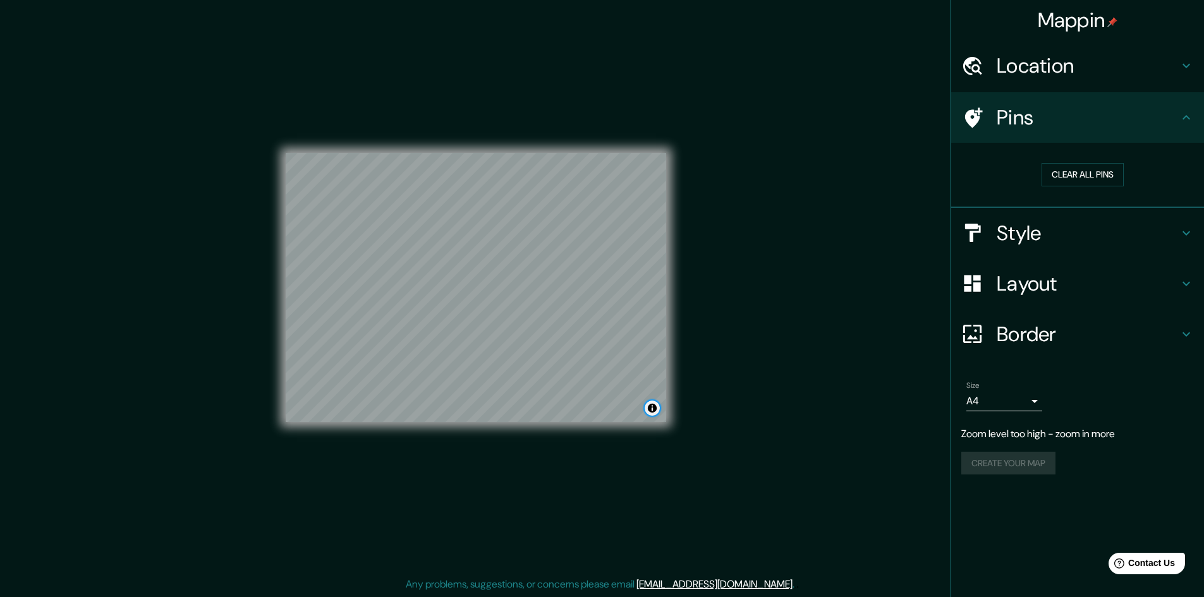
click at [654, 410] on button "Toggle attribution" at bounding box center [652, 408] width 15 height 15
click at [1031, 458] on div "Create your map" at bounding box center [1077, 463] width 233 height 23
click at [1023, 434] on p "Zoom level too high - zoom in more" at bounding box center [1077, 434] width 233 height 15
click at [1049, 454] on div "Create your map" at bounding box center [1077, 463] width 233 height 23
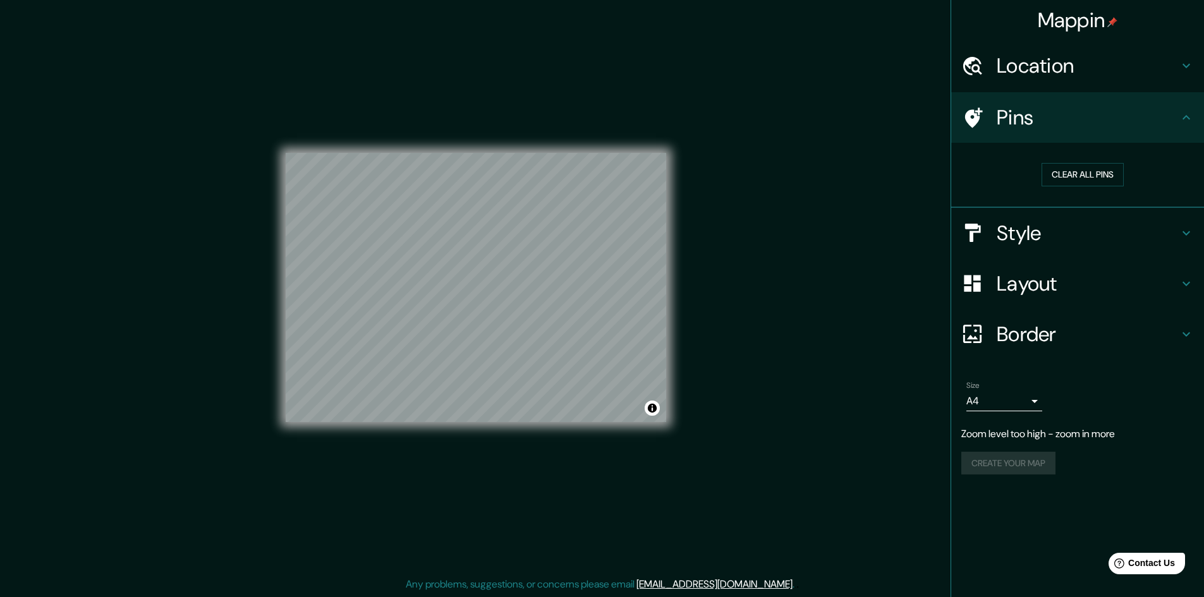
click at [1049, 454] on div "Create your map" at bounding box center [1077, 463] width 233 height 23
